Goal: Task Accomplishment & Management: Manage account settings

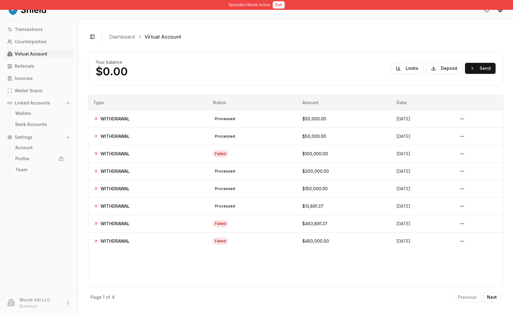
click at [280, 6] on button "Exit" at bounding box center [279, 4] width 12 height 7
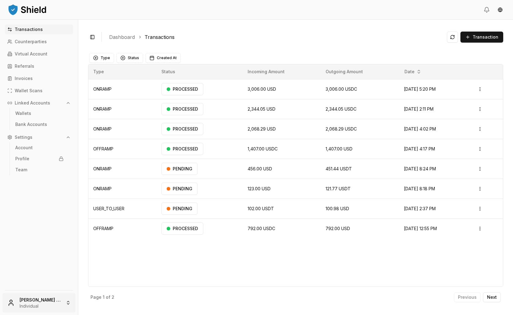
click at [63, 297] on html "Transactions Counterparties Virtual Account Referrals Invoices Wallet Scans Lin…" at bounding box center [256, 157] width 513 height 315
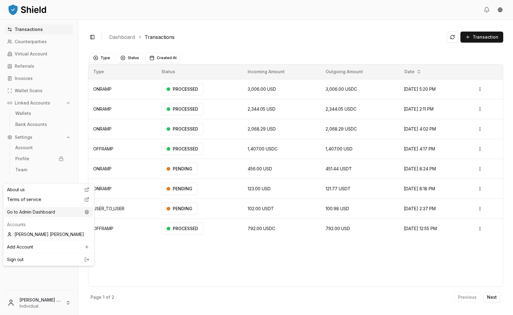
click at [53, 217] on div "Go to Admin Dashboard" at bounding box center [49, 212] width 88 height 10
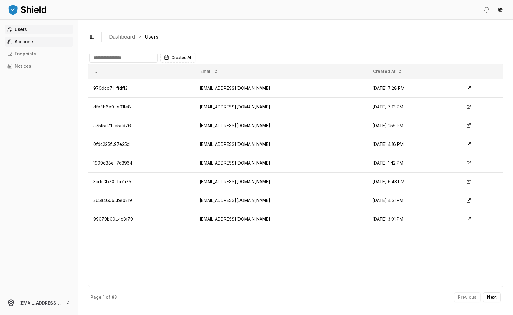
click at [49, 47] on link "Accounts" at bounding box center [39, 42] width 68 height 10
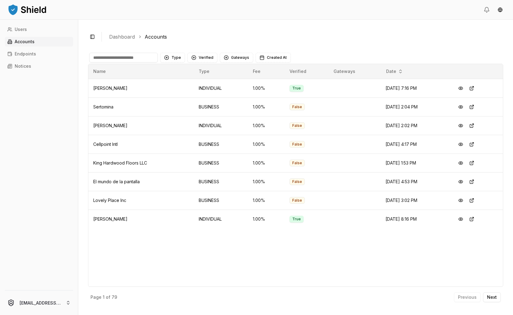
click at [157, 62] on input at bounding box center [123, 58] width 69 height 10
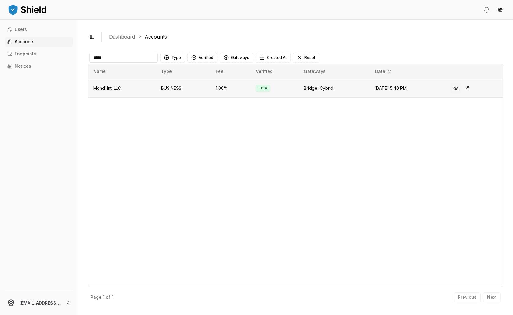
type input "*****"
click at [462, 94] on button at bounding box center [456, 88] width 11 height 11
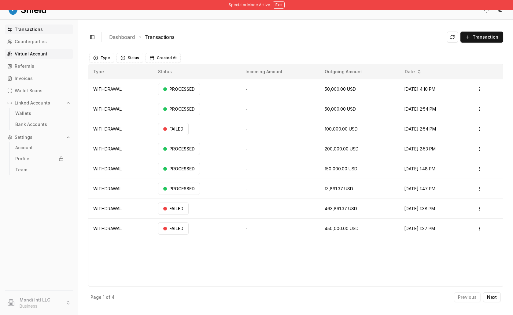
click at [41, 56] on p "Virtual Account" at bounding box center [31, 54] width 33 height 4
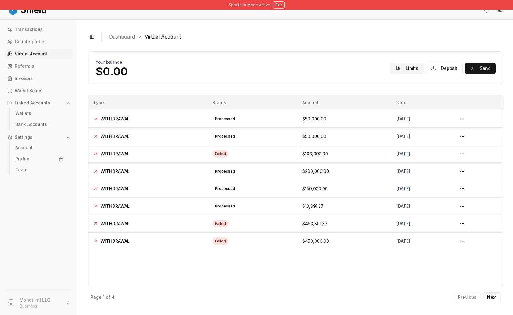
click at [391, 74] on button "Limits" at bounding box center [407, 68] width 33 height 11
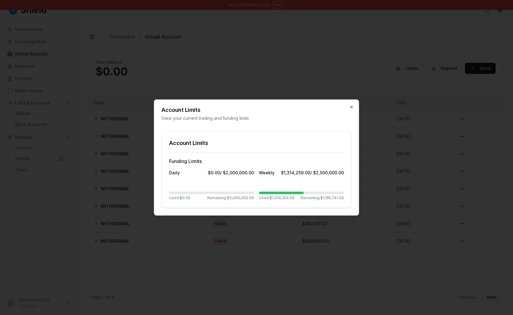
click at [387, 73] on div at bounding box center [256, 157] width 513 height 315
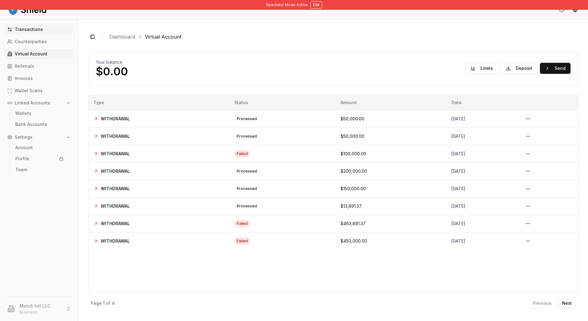
click at [43, 32] on p "Transactions" at bounding box center [29, 29] width 28 height 4
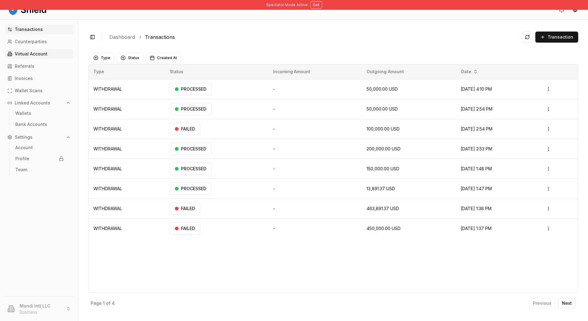
click at [44, 56] on p "Virtual Account" at bounding box center [31, 54] width 33 height 4
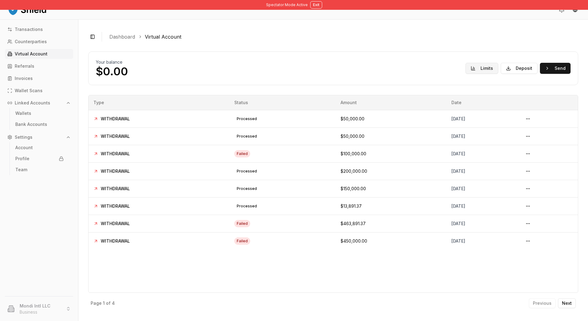
click at [465, 74] on button "Limits" at bounding box center [481, 68] width 33 height 11
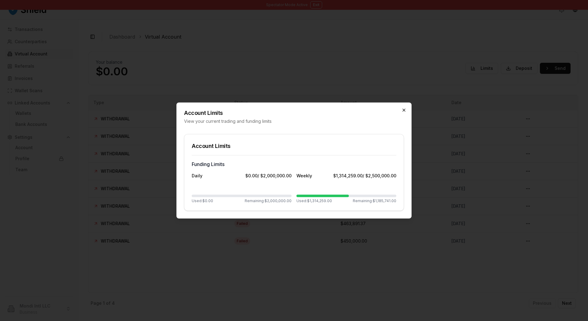
click at [403, 108] on icon "button" at bounding box center [403, 110] width 5 height 5
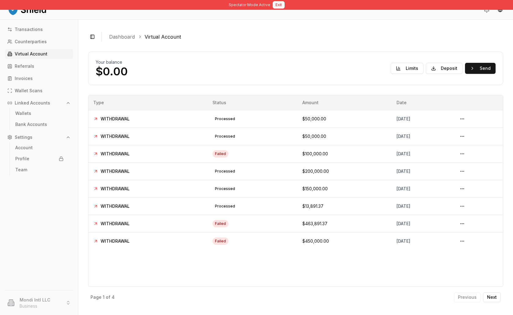
click at [285, 2] on button "Exit" at bounding box center [279, 4] width 12 height 7
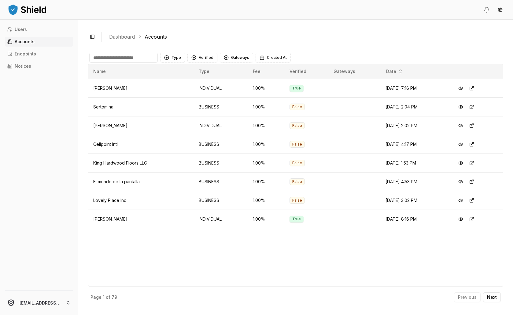
click at [138, 62] on input at bounding box center [123, 58] width 69 height 10
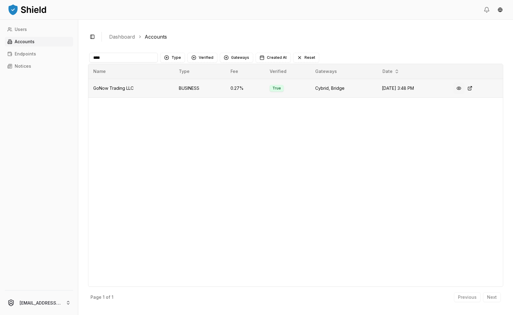
type input "****"
click at [465, 94] on button at bounding box center [459, 88] width 11 height 11
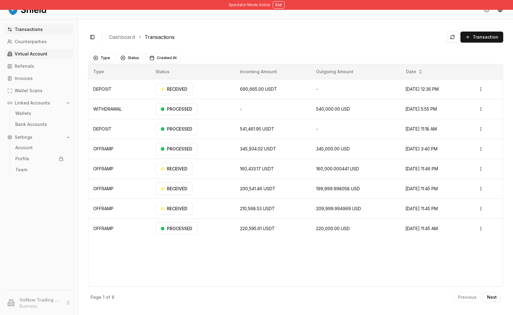
click at [32, 56] on p "Virtual Account" at bounding box center [31, 54] width 33 height 4
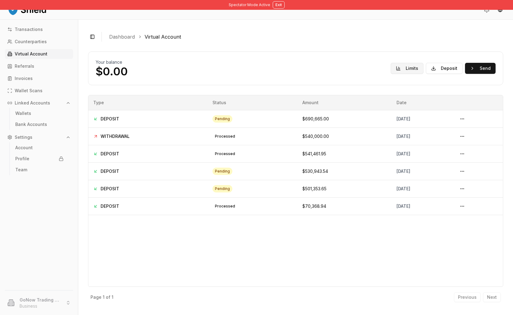
click at [391, 74] on button "Limits" at bounding box center [407, 68] width 33 height 11
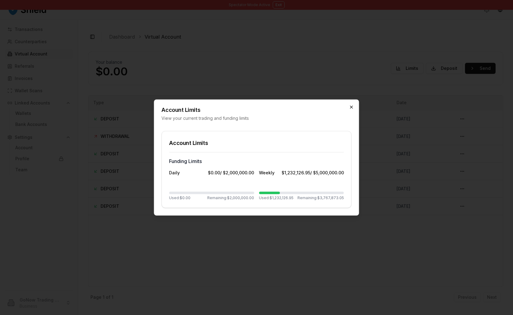
click at [351, 105] on icon "button" at bounding box center [351, 107] width 5 height 5
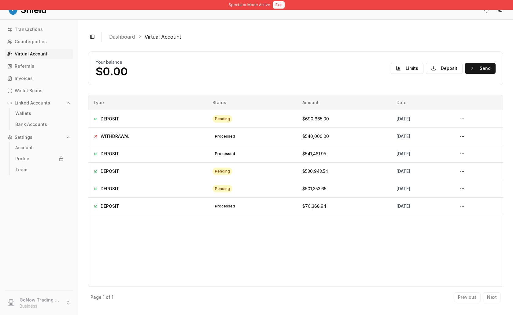
click at [285, 6] on button "Exit" at bounding box center [279, 4] width 12 height 7
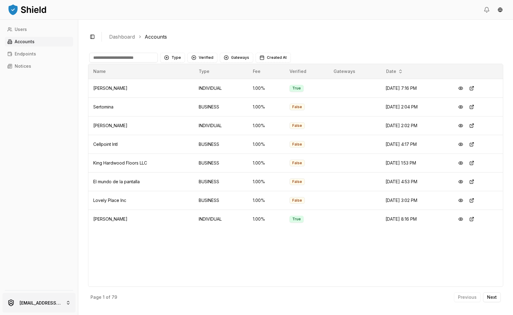
click at [76, 291] on html "Users Accounts Endpoints Notices [EMAIL_ADDRESS][PERSON_NAME][DOMAIN_NAME] Togg…" at bounding box center [256, 157] width 513 height 315
click at [71, 242] on div "[PERSON_NAME] [PERSON_NAME]" at bounding box center [49, 237] width 88 height 10
